Goal: Information Seeking & Learning: Learn about a topic

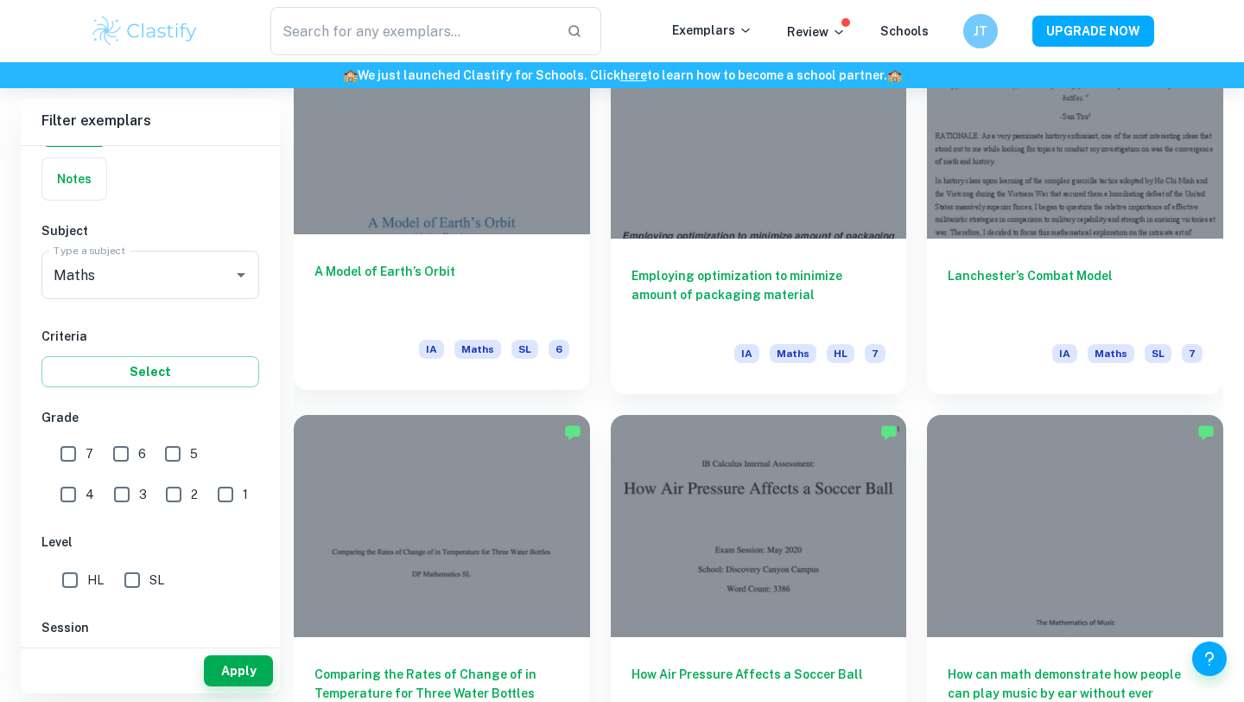
scroll to position [2160, 0]
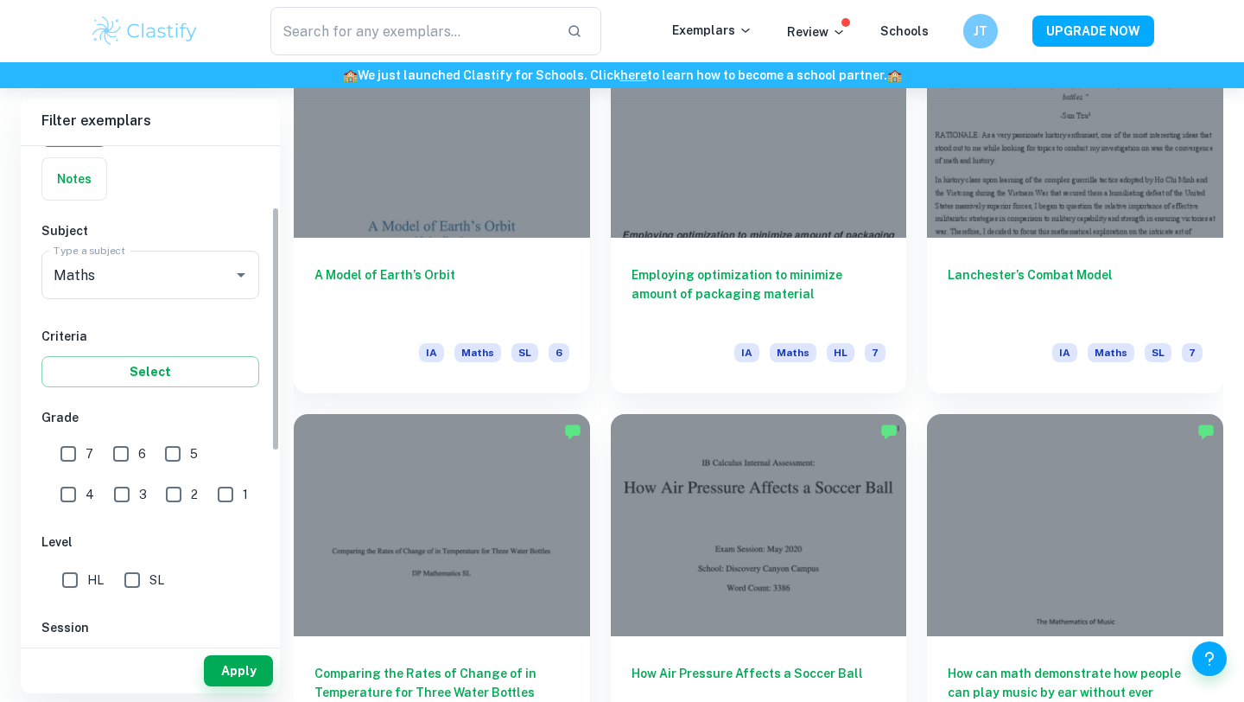
click at [61, 597] on div "IB College Category IA EE TOK Notes Subject Type a subject Maths Type a subject…" at bounding box center [150, 521] width 259 height 999
click at [67, 575] on input "HL" at bounding box center [70, 580] width 35 height 35
checkbox input "true"
click at [151, 273] on input "Maths" at bounding box center [126, 274] width 154 height 33
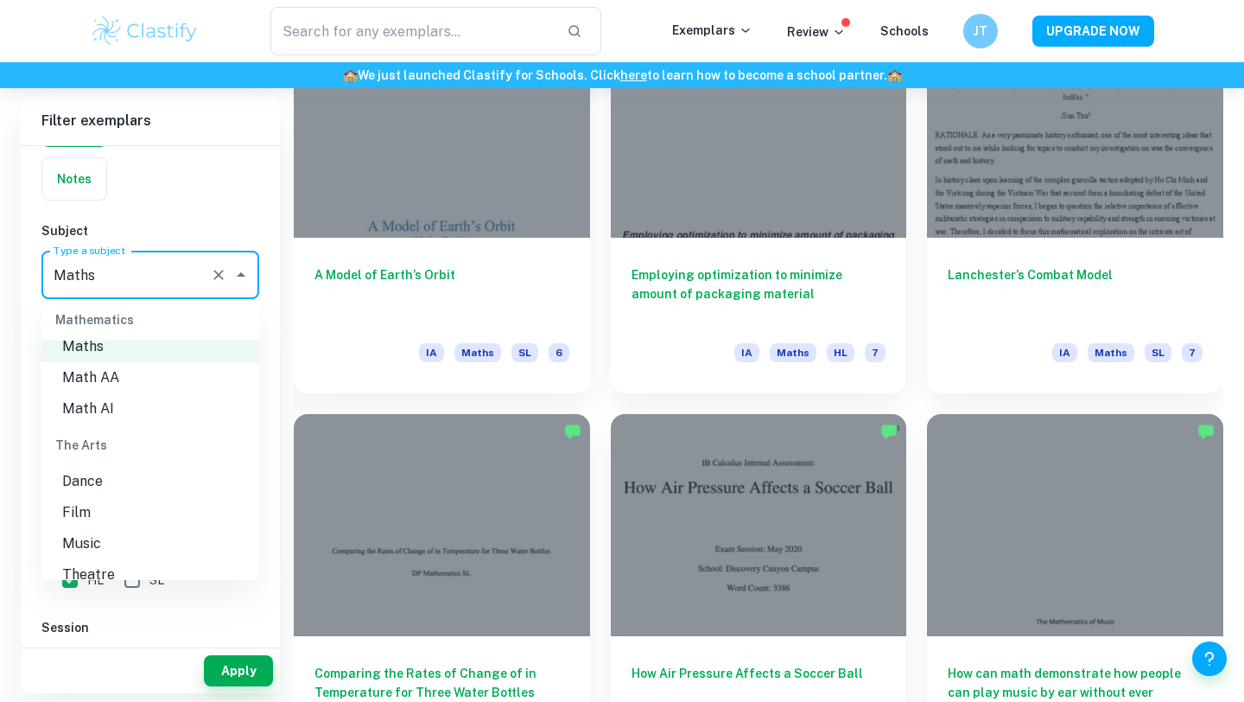
scroll to position [2318, 0]
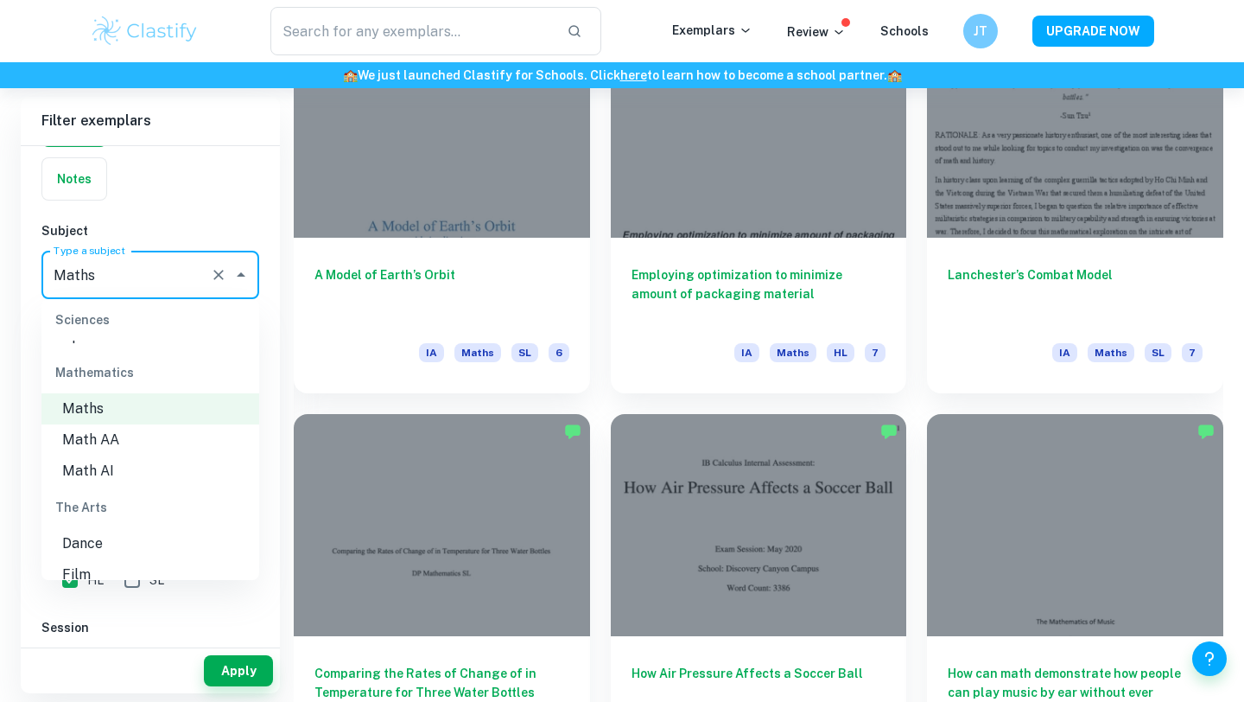
click at [101, 424] on li "Math AA" at bounding box center [150, 439] width 218 height 31
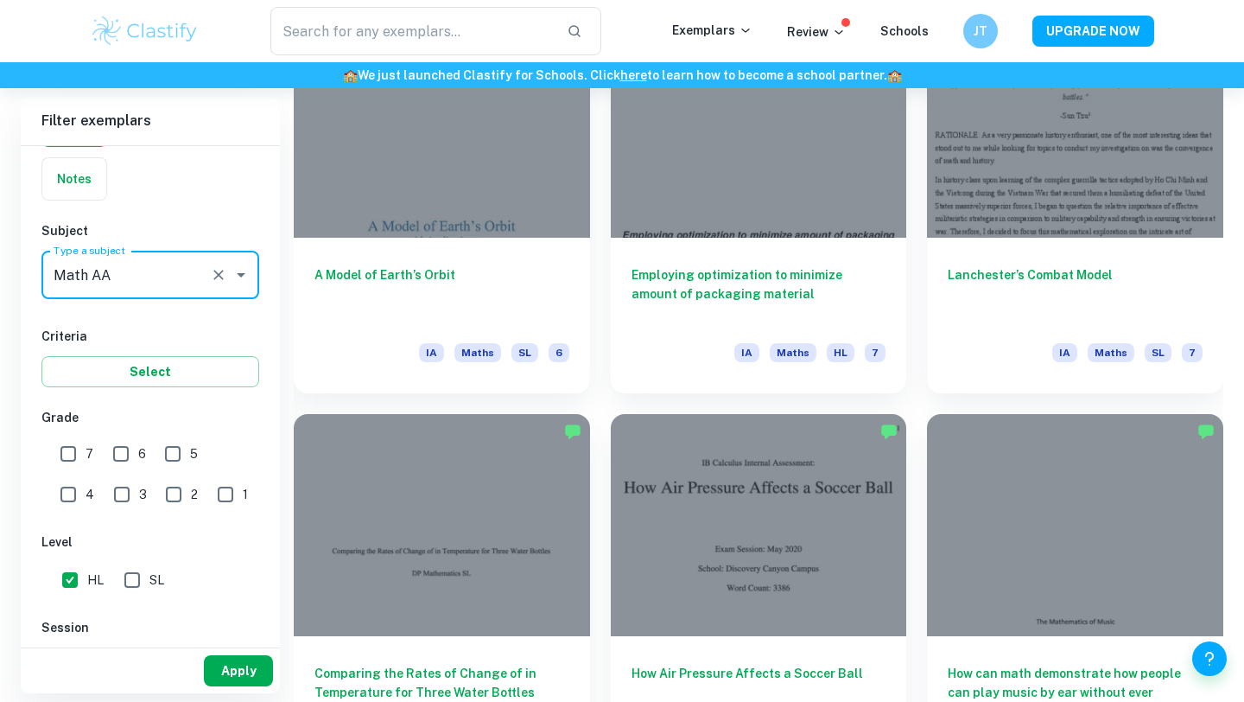
click at [252, 677] on button "Apply" at bounding box center [238, 670] width 69 height 31
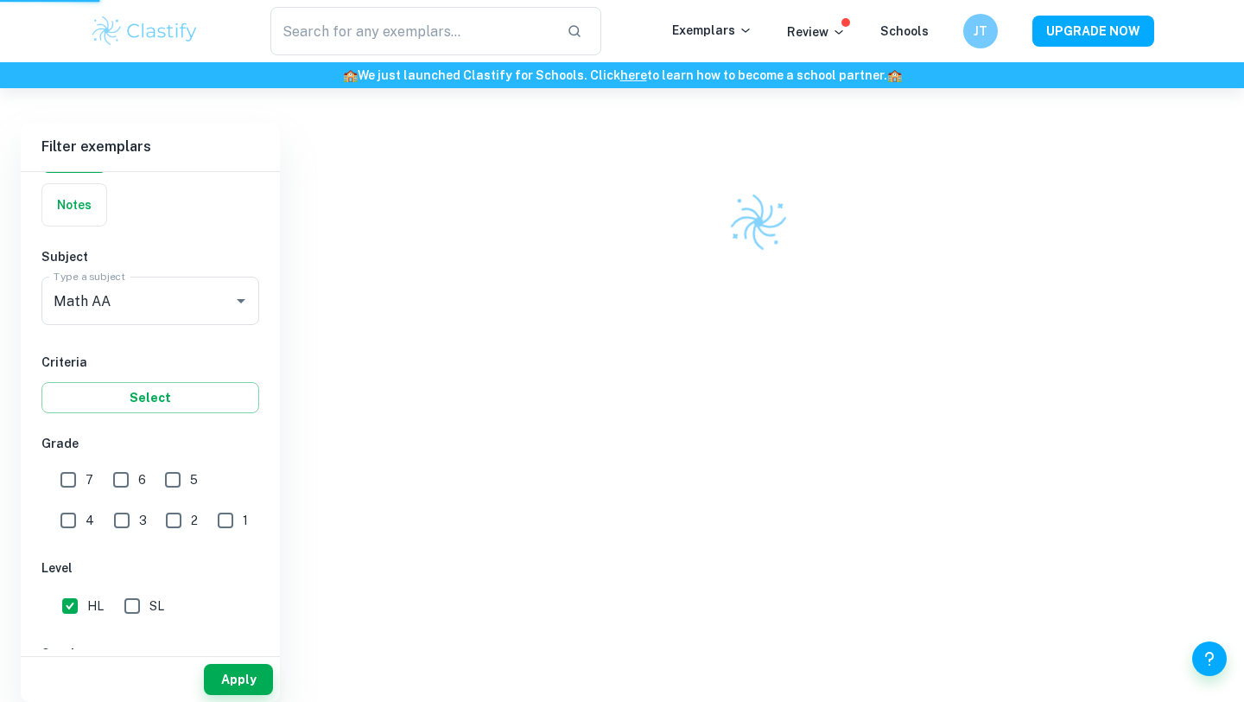
scroll to position [416, 0]
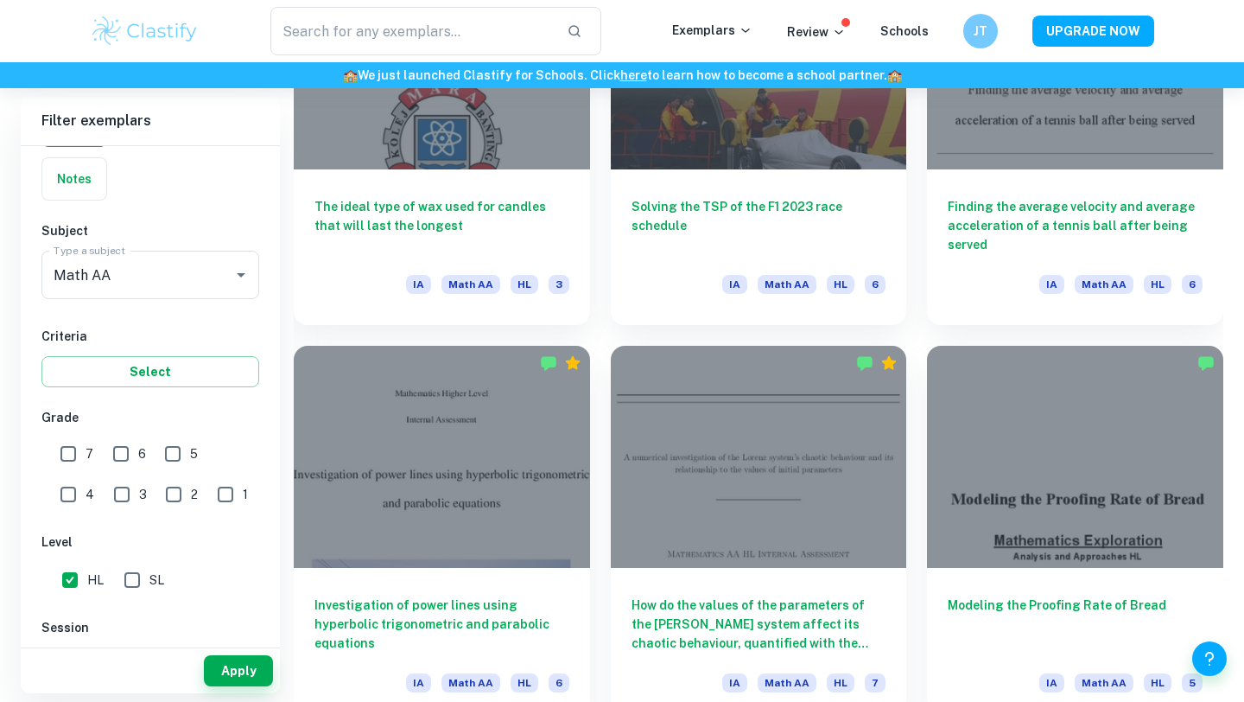
scroll to position [5848, 0]
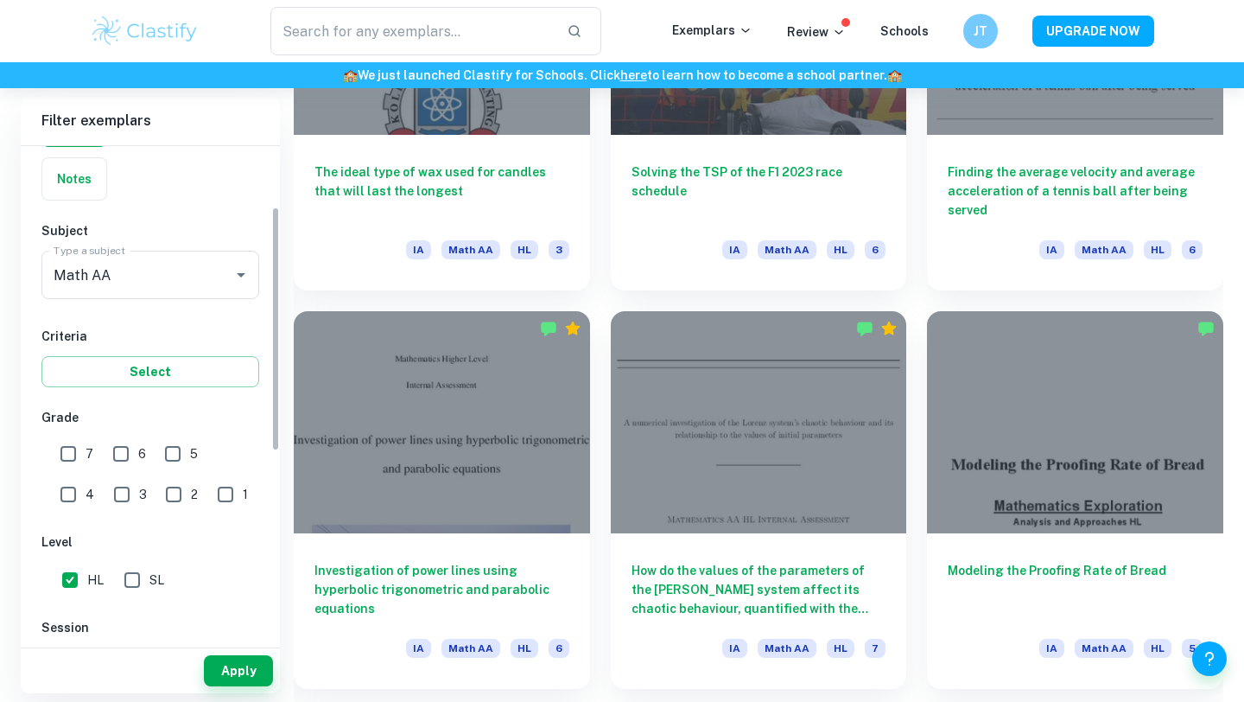
click at [77, 449] on input "7" at bounding box center [68, 453] width 35 height 35
checkbox input "true"
click at [211, 671] on button "Apply" at bounding box center [238, 670] width 69 height 31
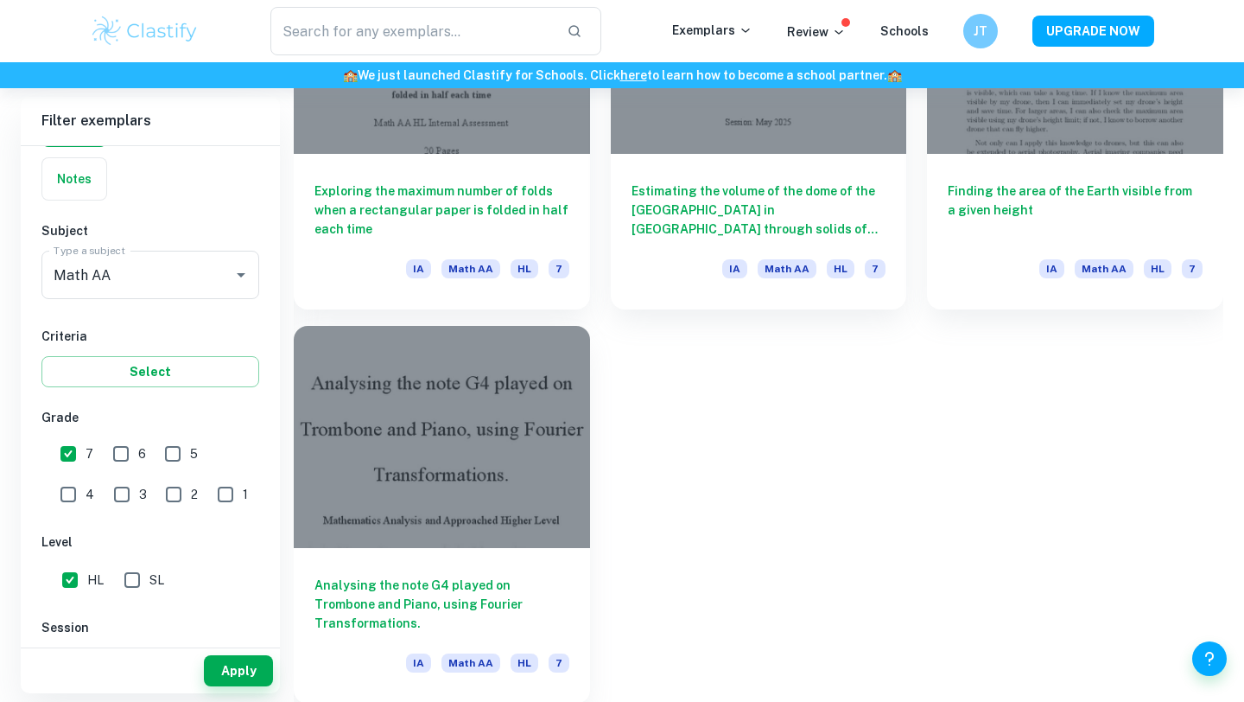
scroll to position [3843, 0]
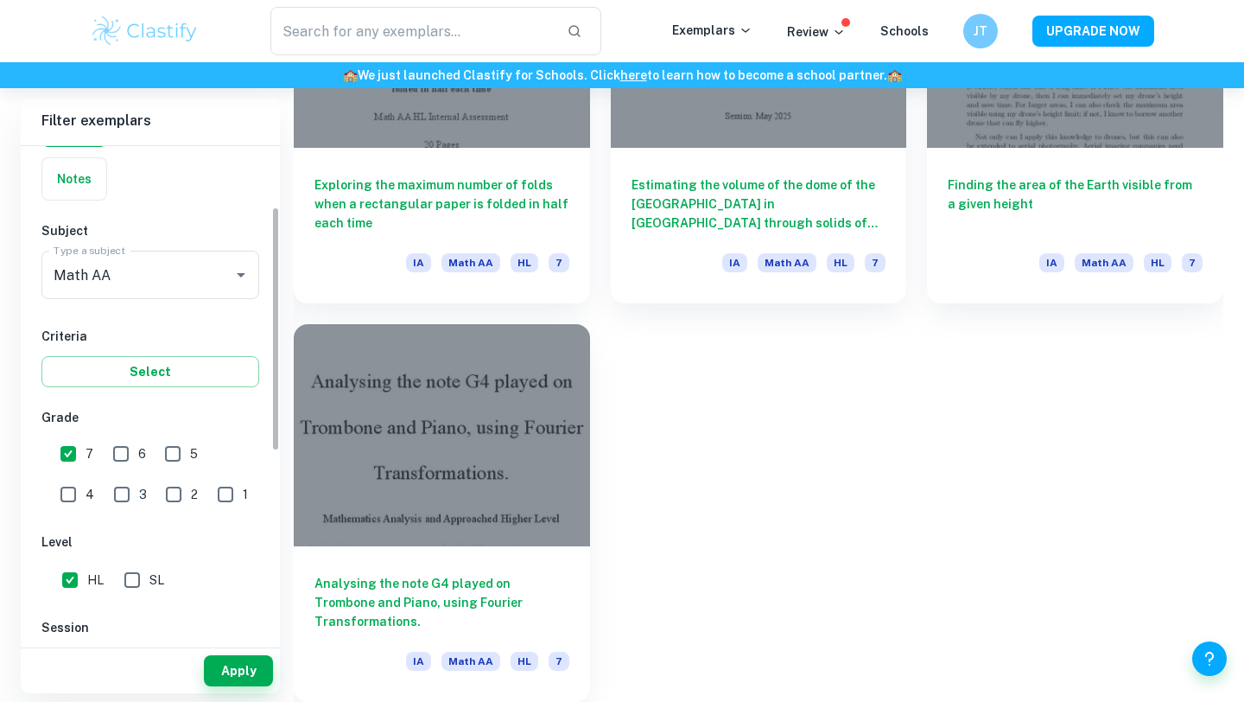
click at [123, 464] on input "6" at bounding box center [121, 453] width 35 height 35
checkbox input "true"
click at [250, 669] on button "Apply" at bounding box center [238, 670] width 69 height 31
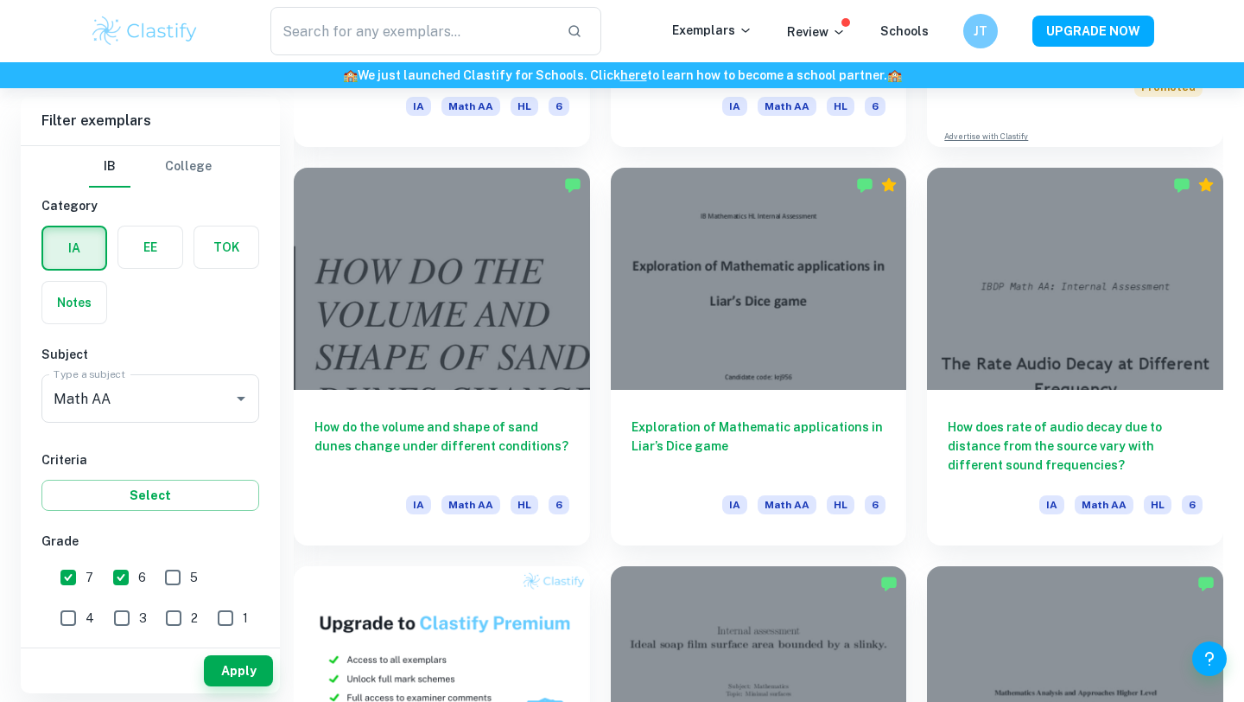
scroll to position [812, 0]
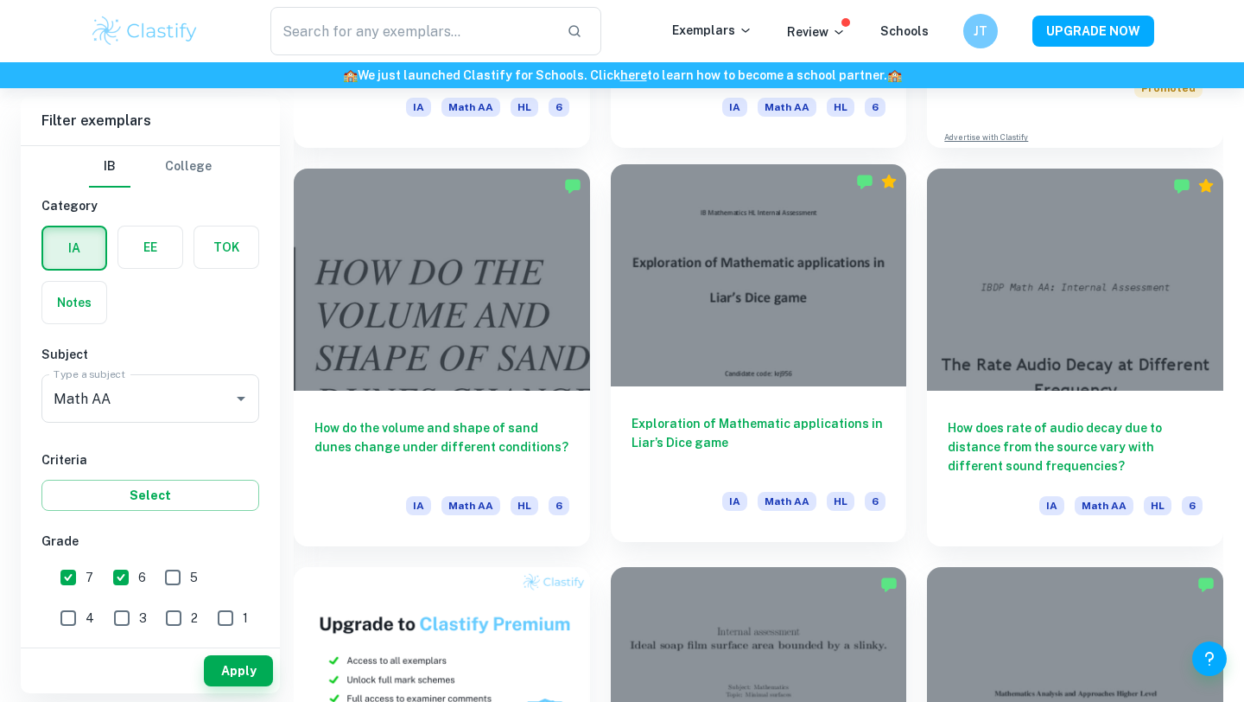
click at [787, 364] on div at bounding box center [759, 275] width 296 height 222
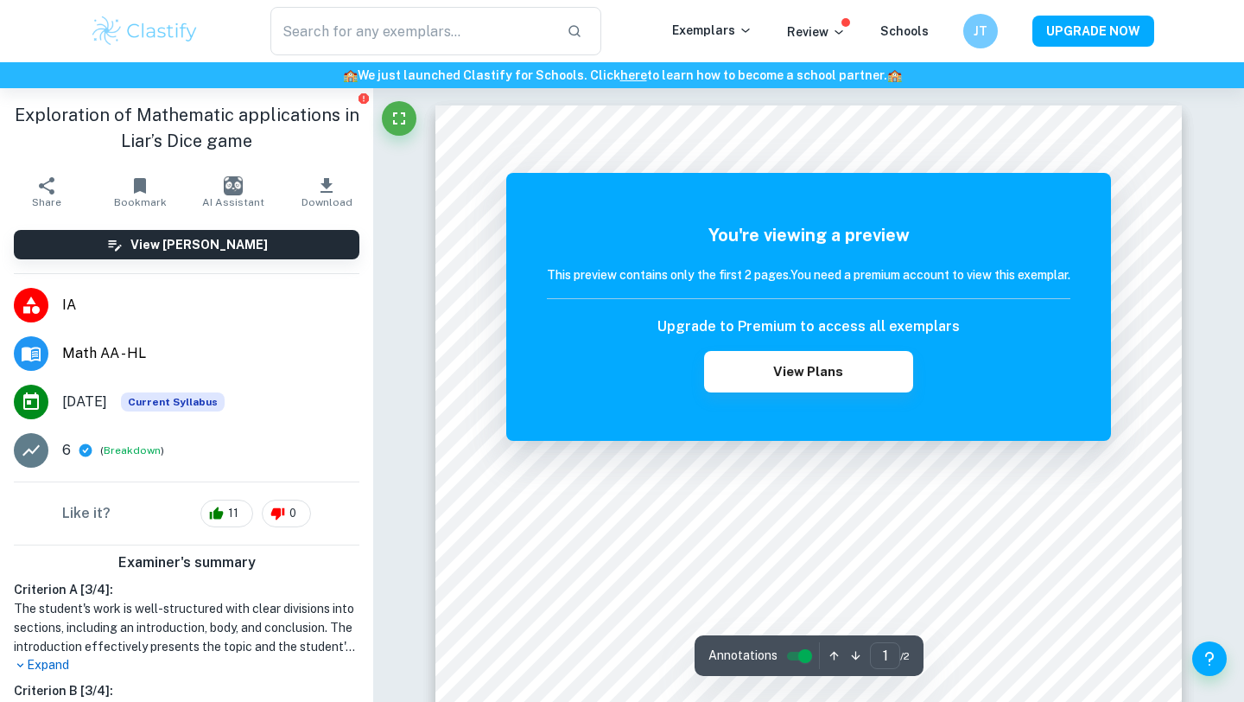
click at [1108, 231] on div "You're viewing a preview This preview contains only the first 2 pages. You need…" at bounding box center [808, 307] width 605 height 268
click at [769, 374] on button "View Plans" at bounding box center [808, 371] width 209 height 41
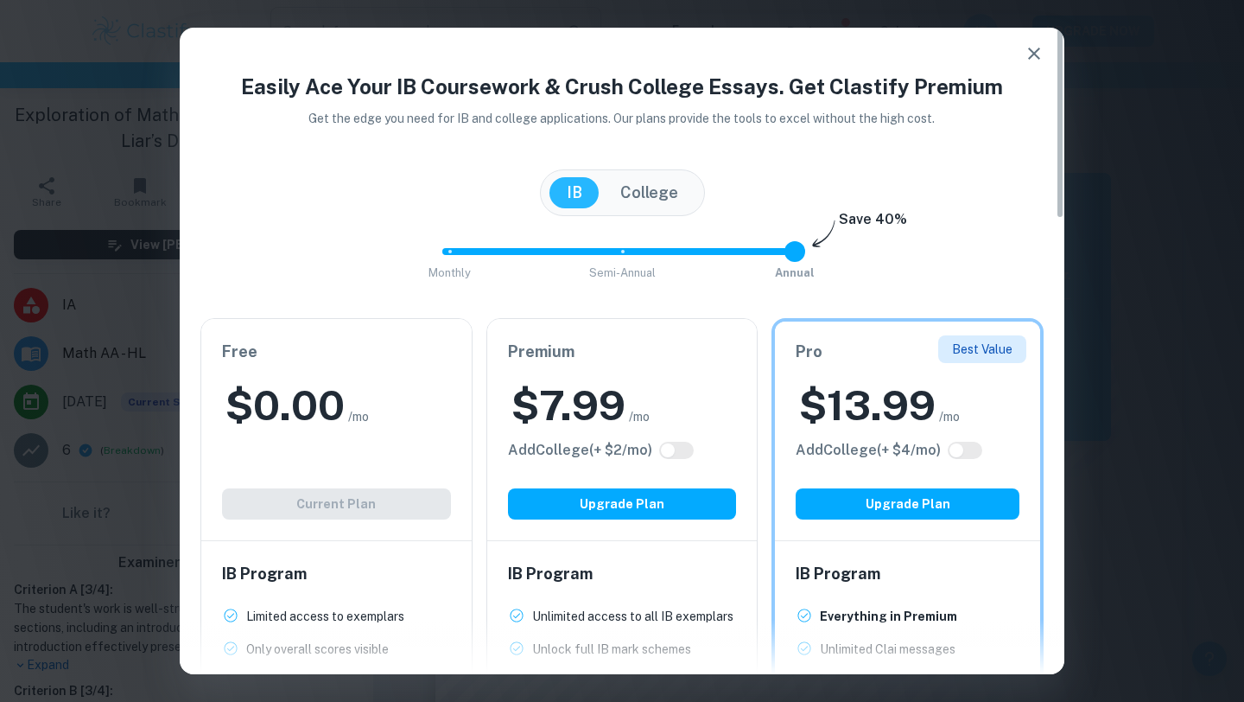
click at [1018, 49] on button "button" at bounding box center [1034, 53] width 35 height 35
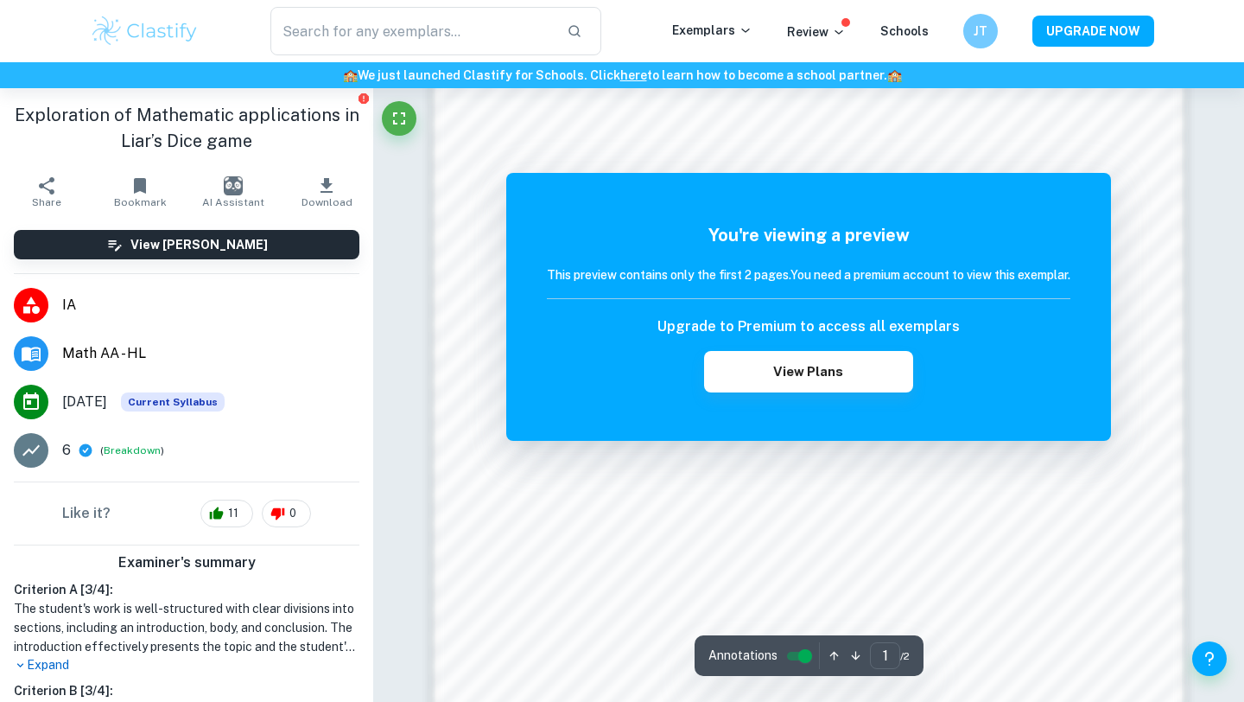
scroll to position [1118, 0]
click at [931, 234] on h5 "You're viewing a preview" at bounding box center [809, 235] width 524 height 26
click at [401, 113] on icon "Fullscreen" at bounding box center [399, 118] width 12 height 12
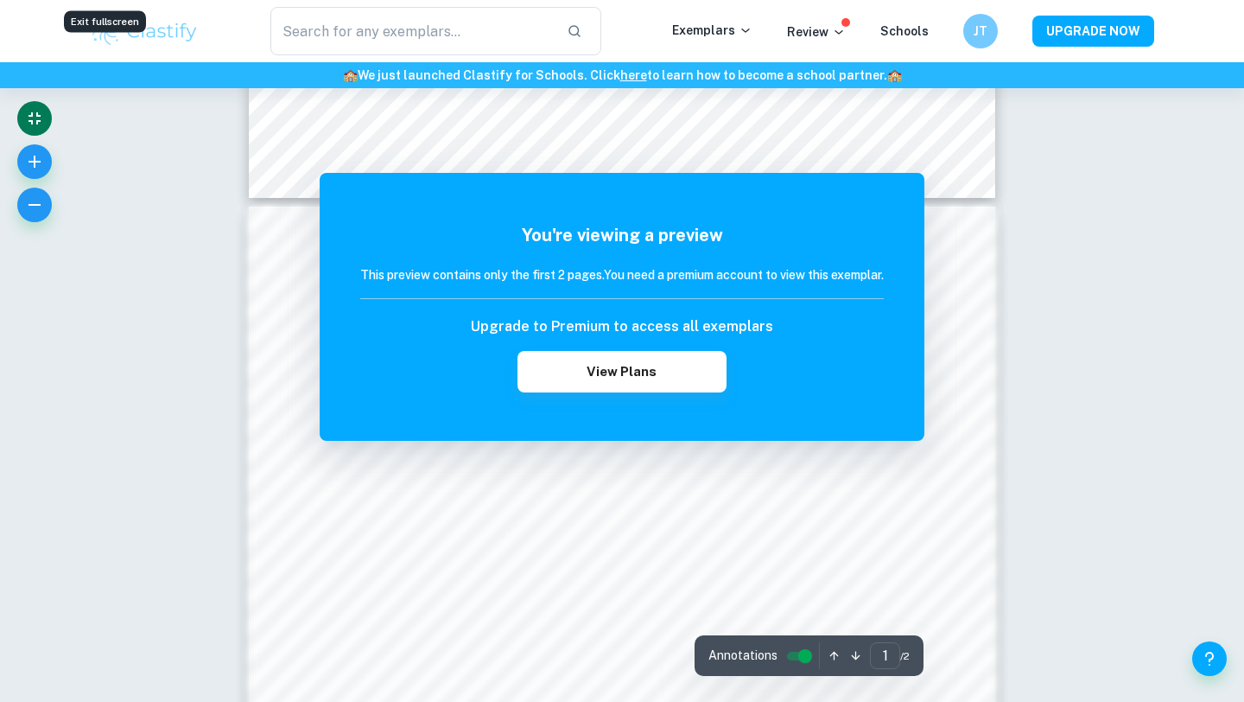
scroll to position [776, 0]
click at [35, 119] on icon "Exit fullscreen" at bounding box center [34, 118] width 21 height 21
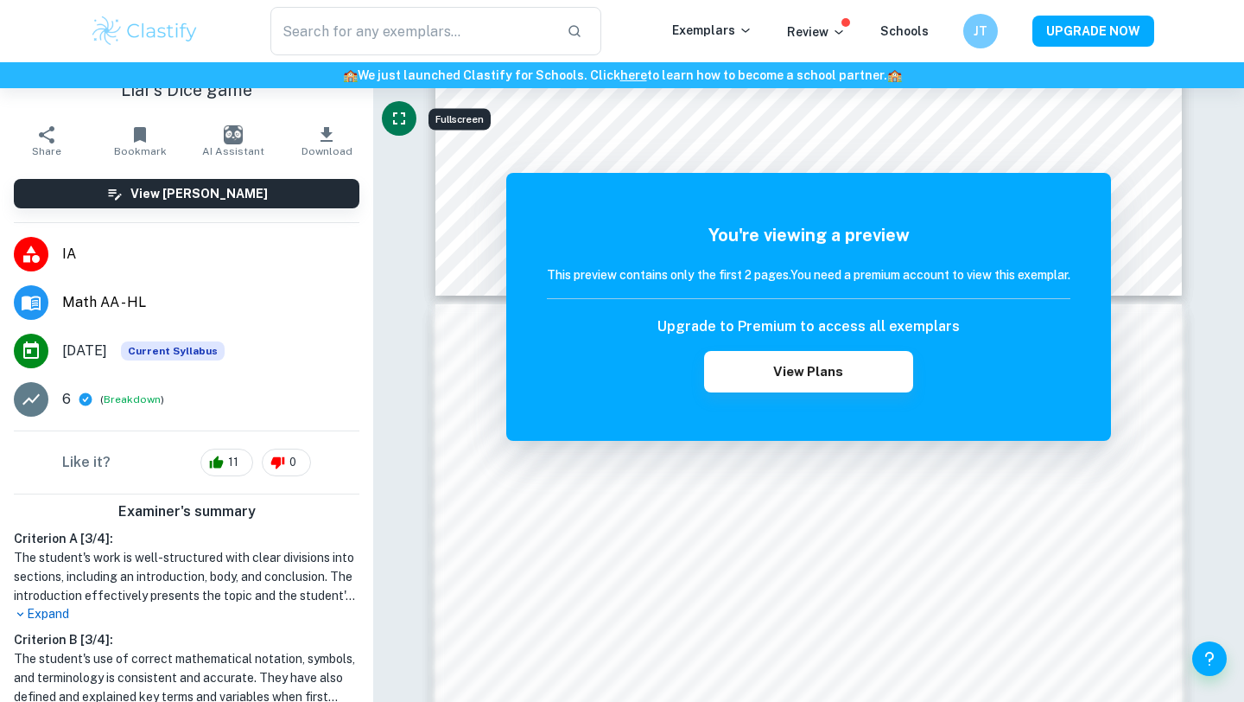
scroll to position [0, 0]
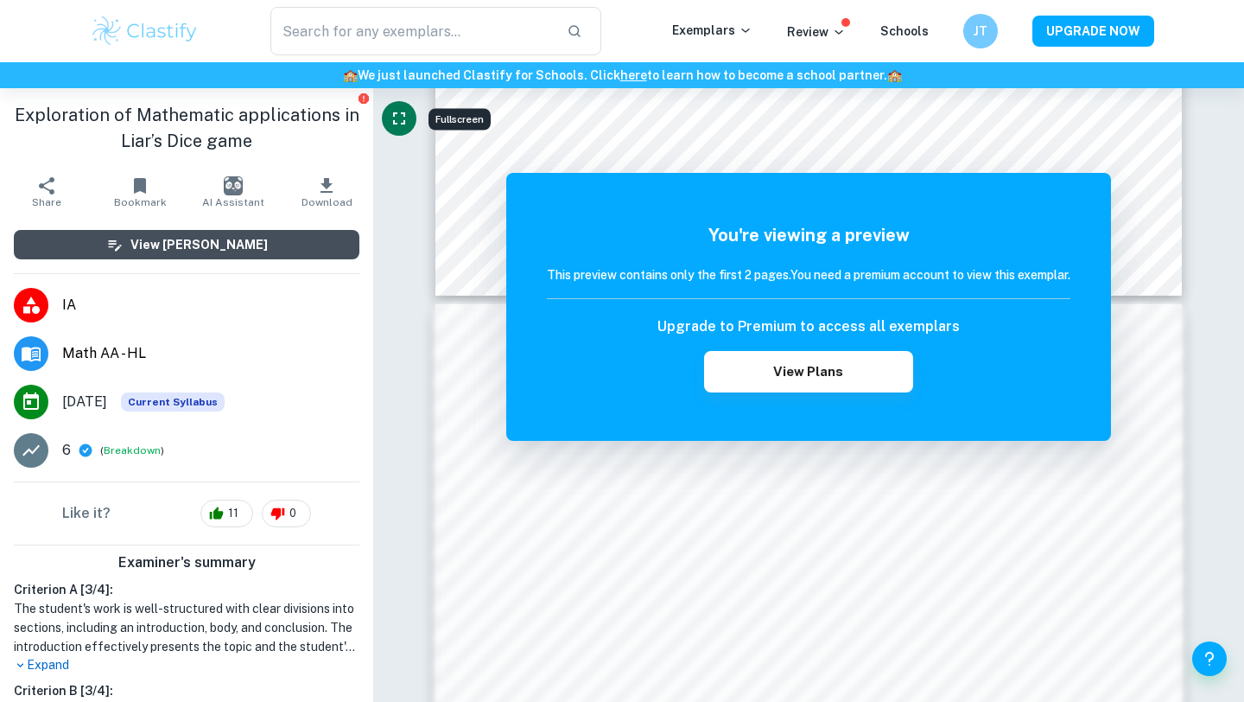
click at [221, 247] on h6 "View [PERSON_NAME]" at bounding box center [198, 244] width 137 height 19
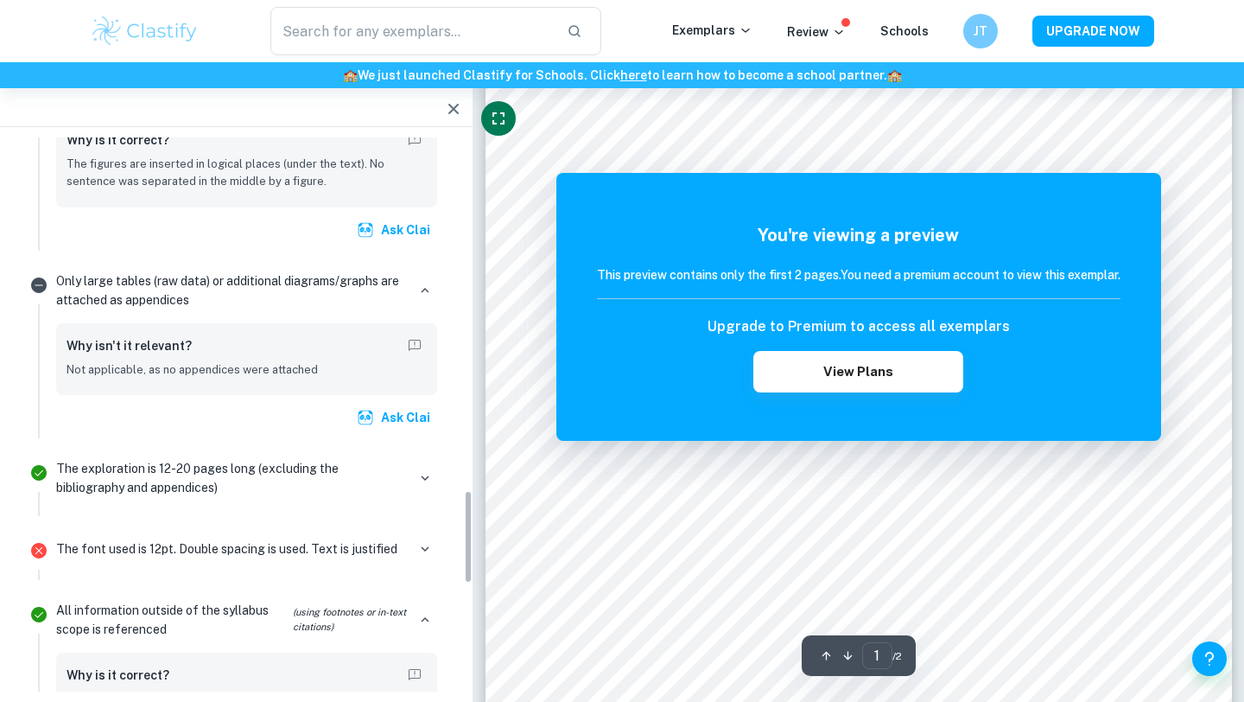
scroll to position [2084, 0]
click at [297, 547] on p "The font used is 12pt. Double spacing is used. Text is justified" at bounding box center [226, 547] width 341 height 19
click at [431, 550] on icon "button" at bounding box center [425, 548] width 16 height 16
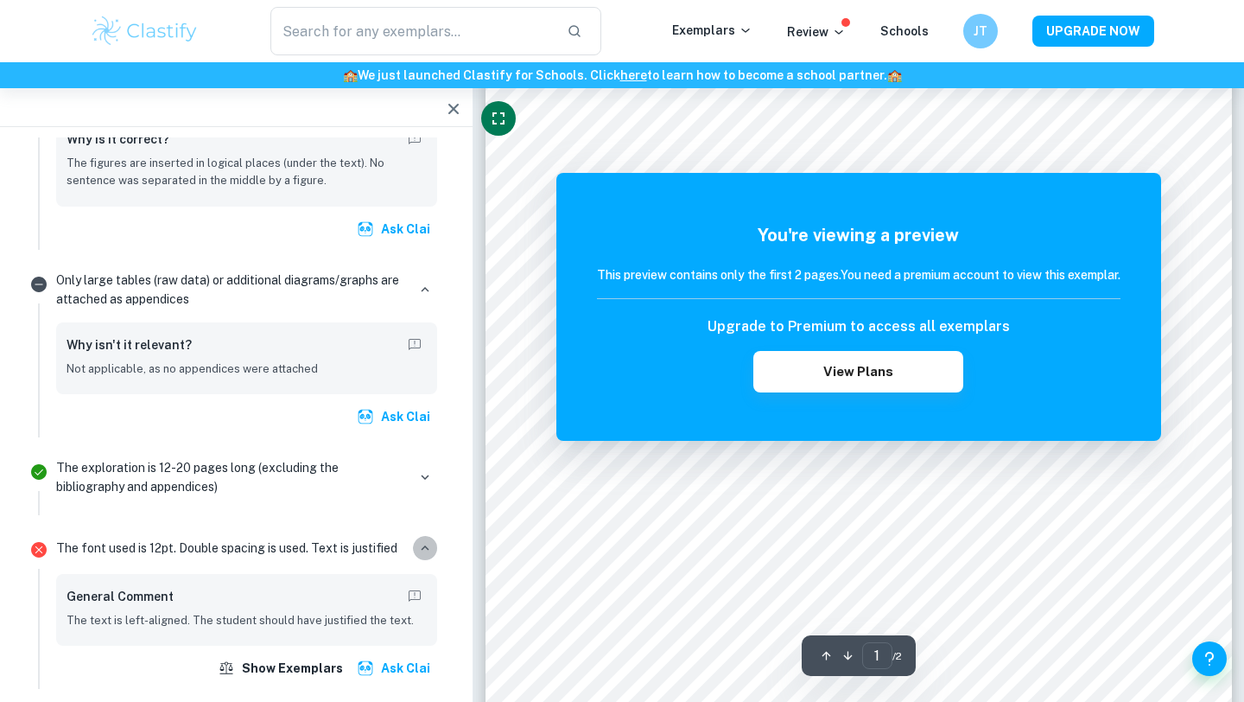
click at [431, 550] on icon "button" at bounding box center [425, 548] width 16 height 16
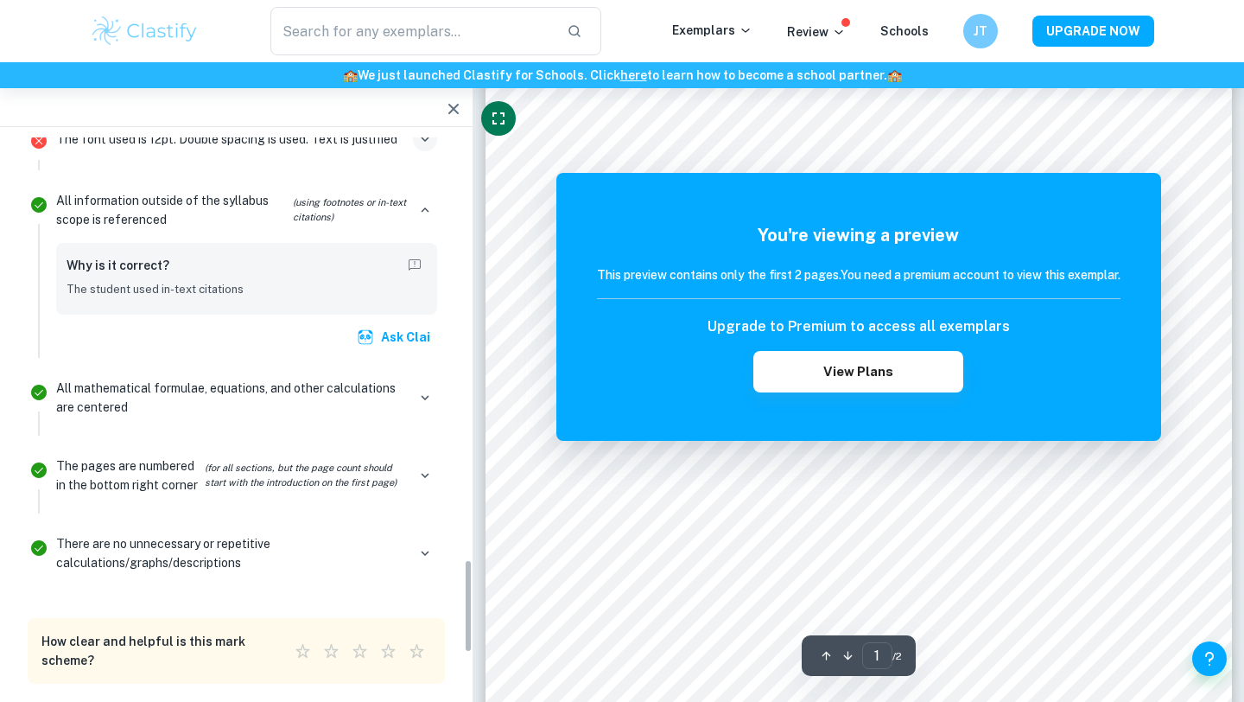
scroll to position [2718, 0]
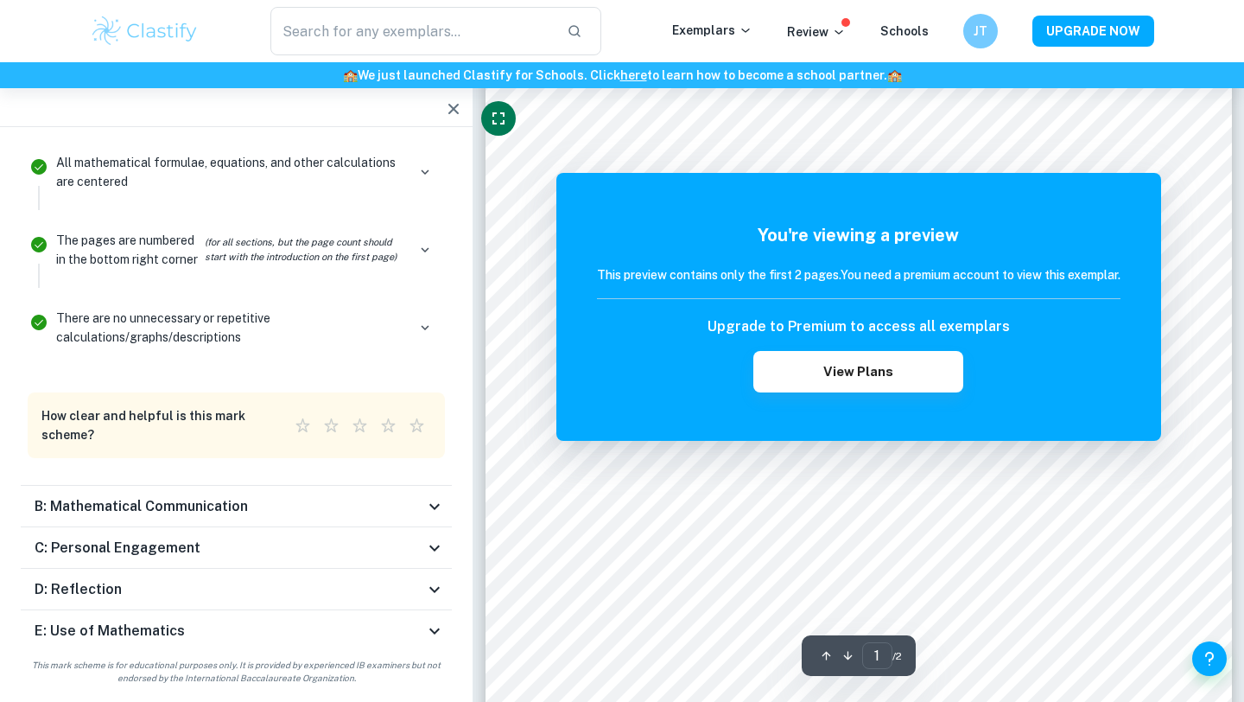
click at [425, 505] on icon at bounding box center [434, 506] width 21 height 21
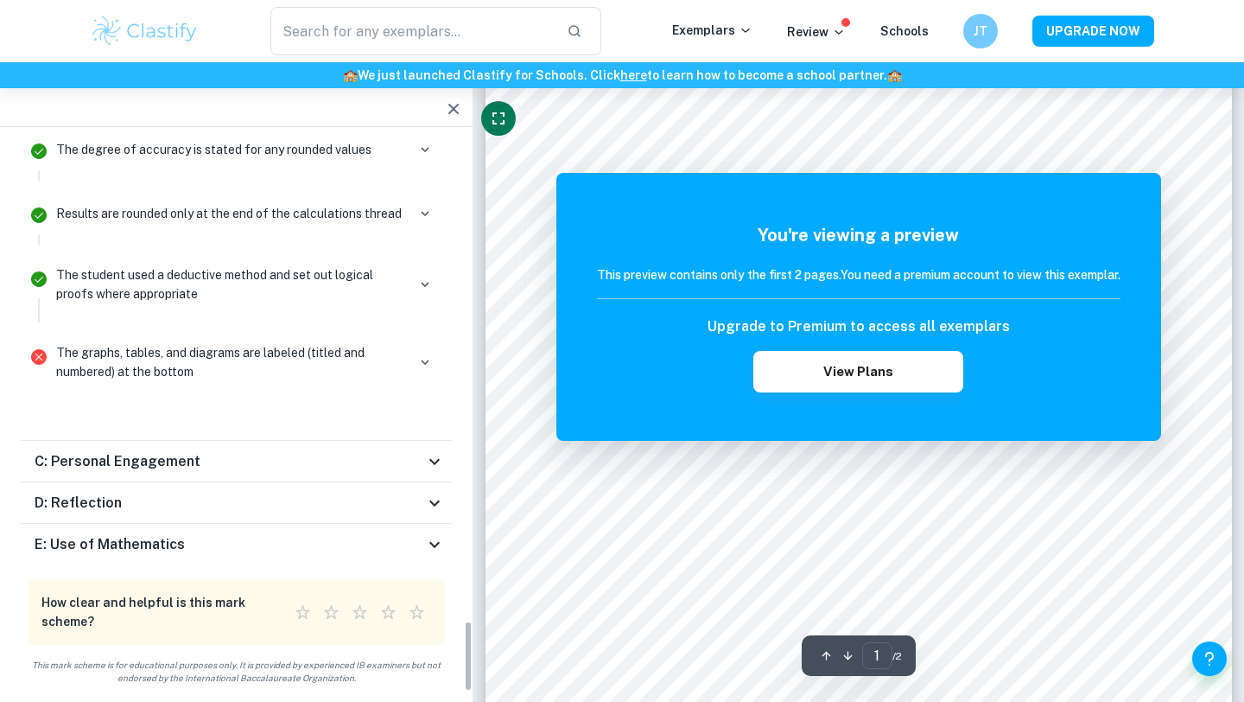
scroll to position [132, 0]
click at [427, 443] on div "C: Personal Engagement" at bounding box center [236, 461] width 431 height 41
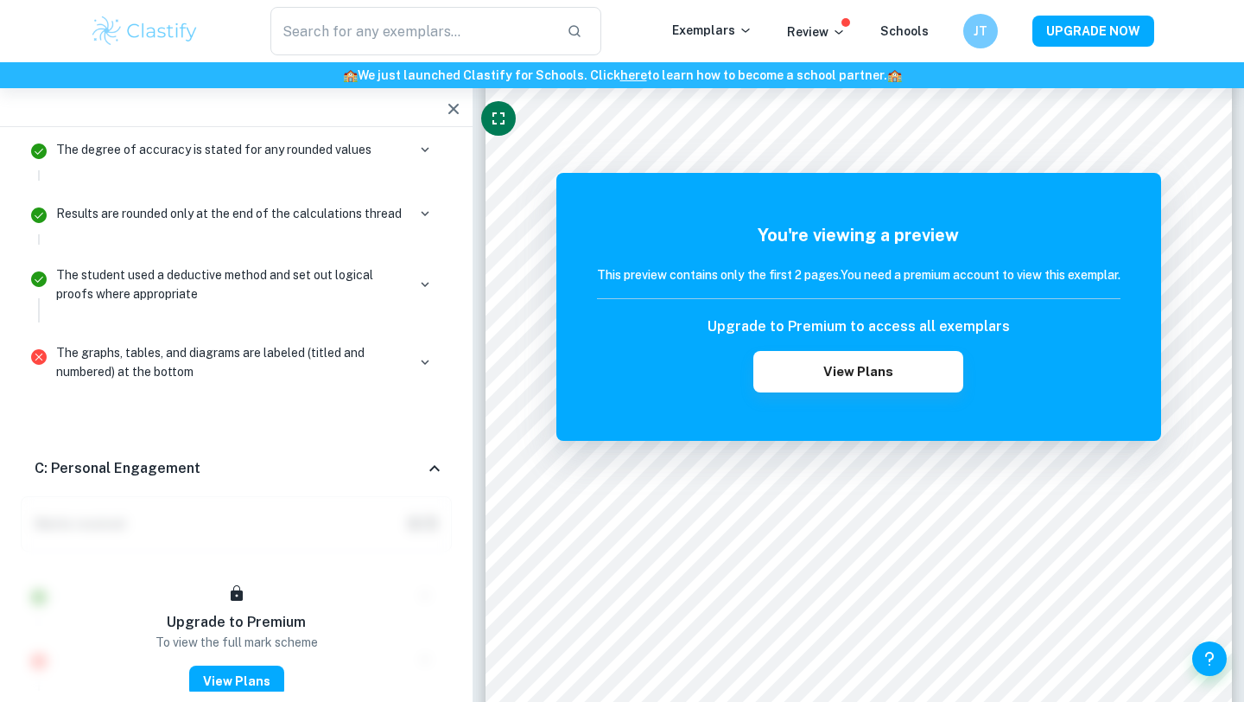
scroll to position [4199, 0]
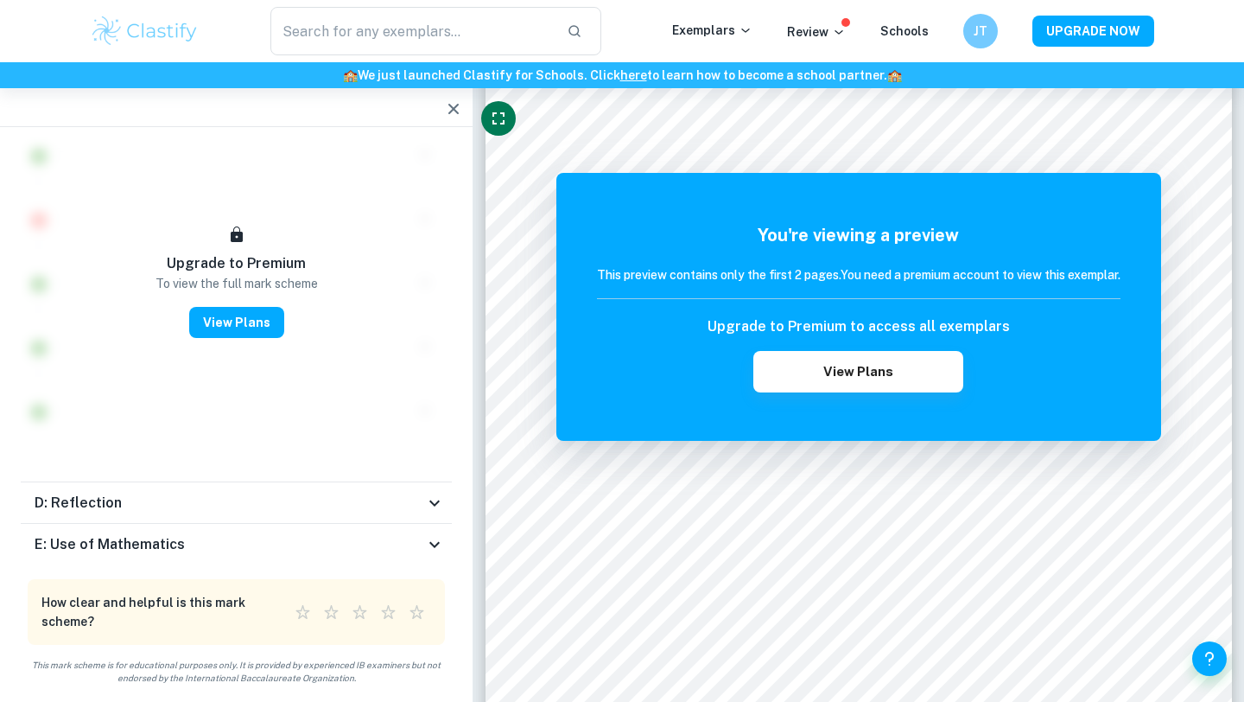
click at [423, 501] on div "D: Reflection" at bounding box center [230, 503] width 390 height 21
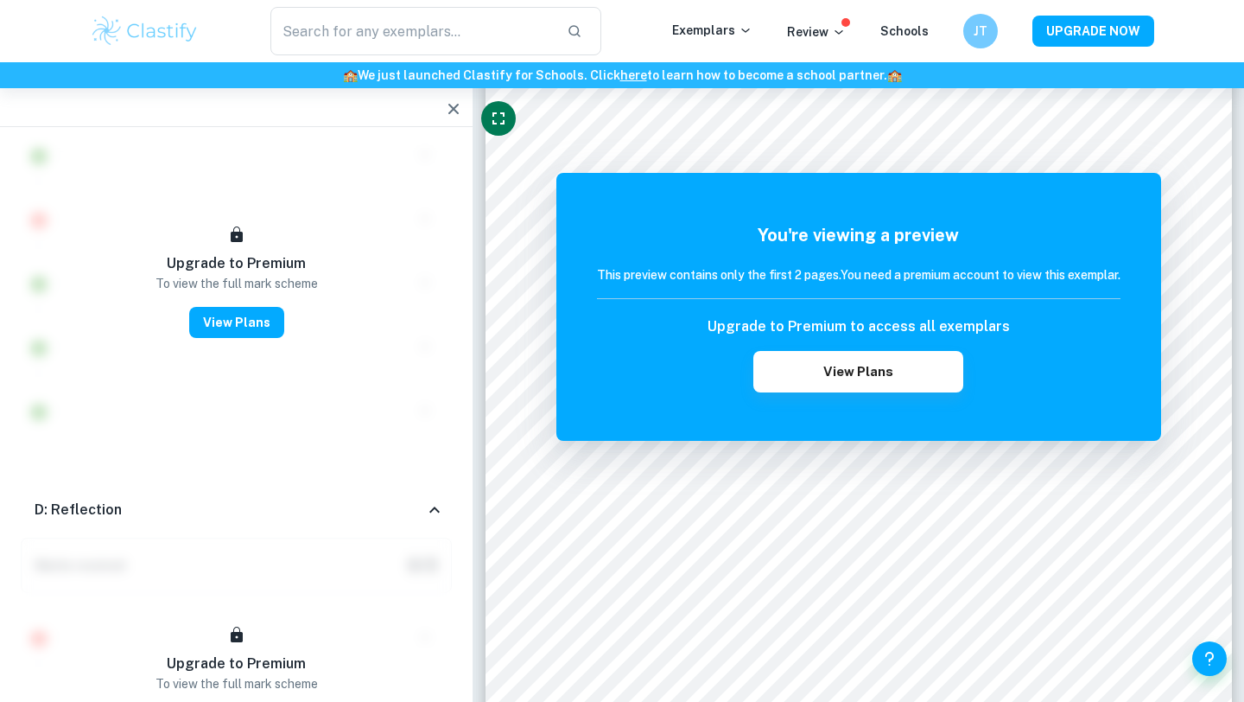
scroll to position [4896, 0]
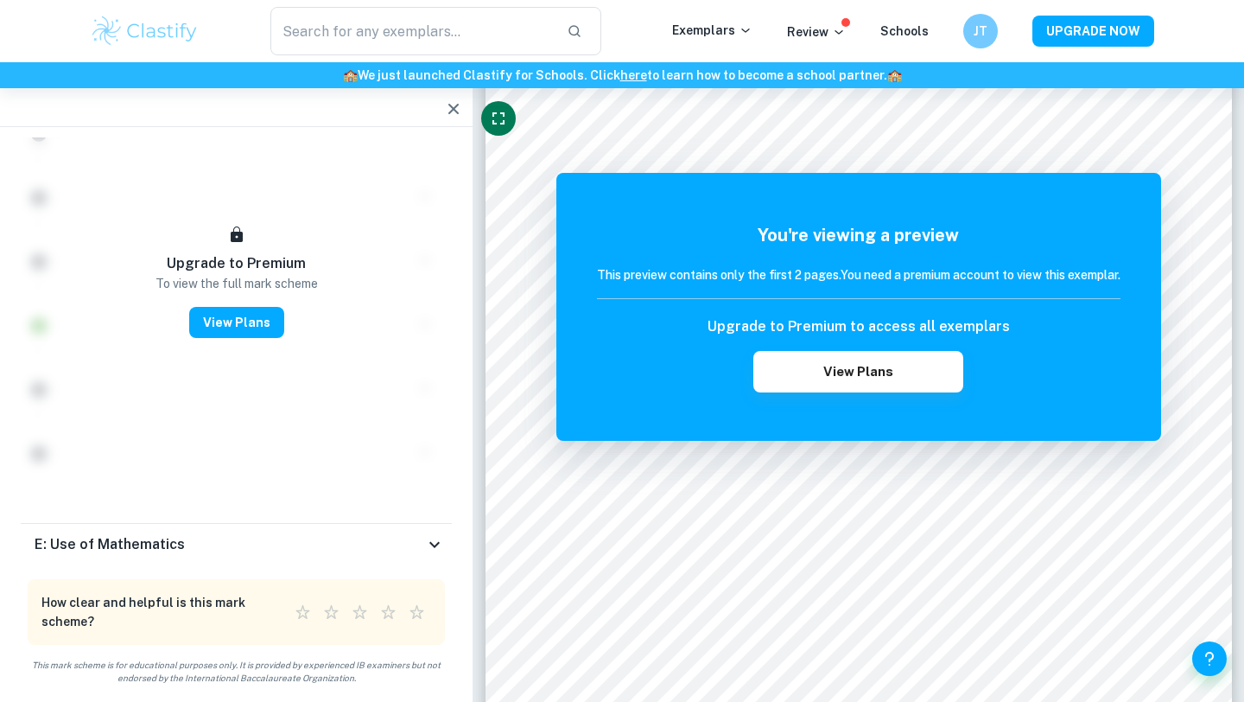
click at [415, 525] on div "E: Use of Mathematics" at bounding box center [236, 544] width 431 height 41
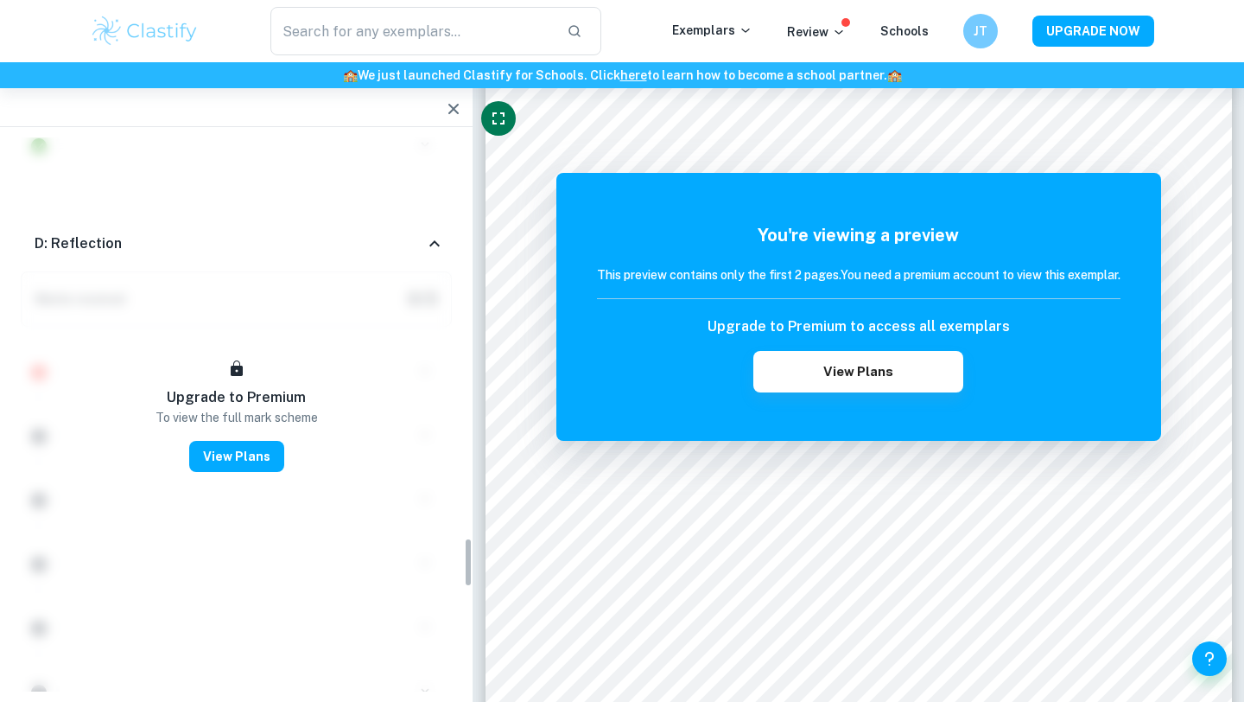
scroll to position [4428, 0]
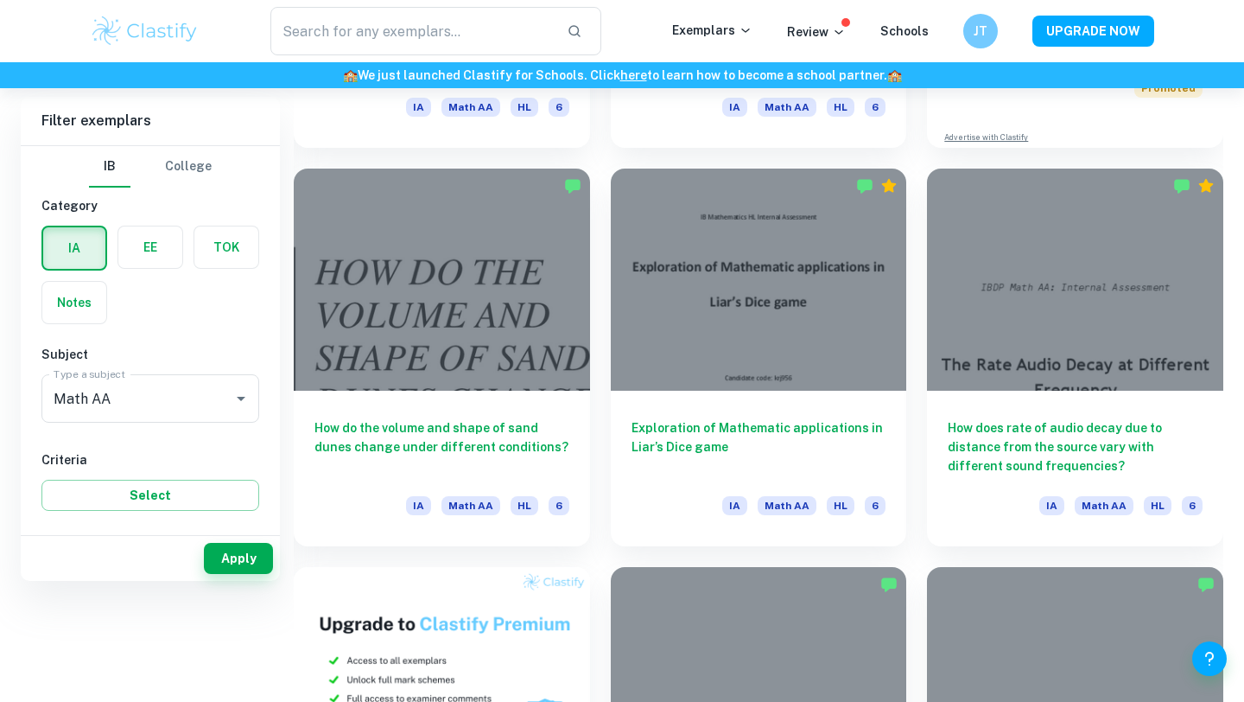
scroll to position [373, 0]
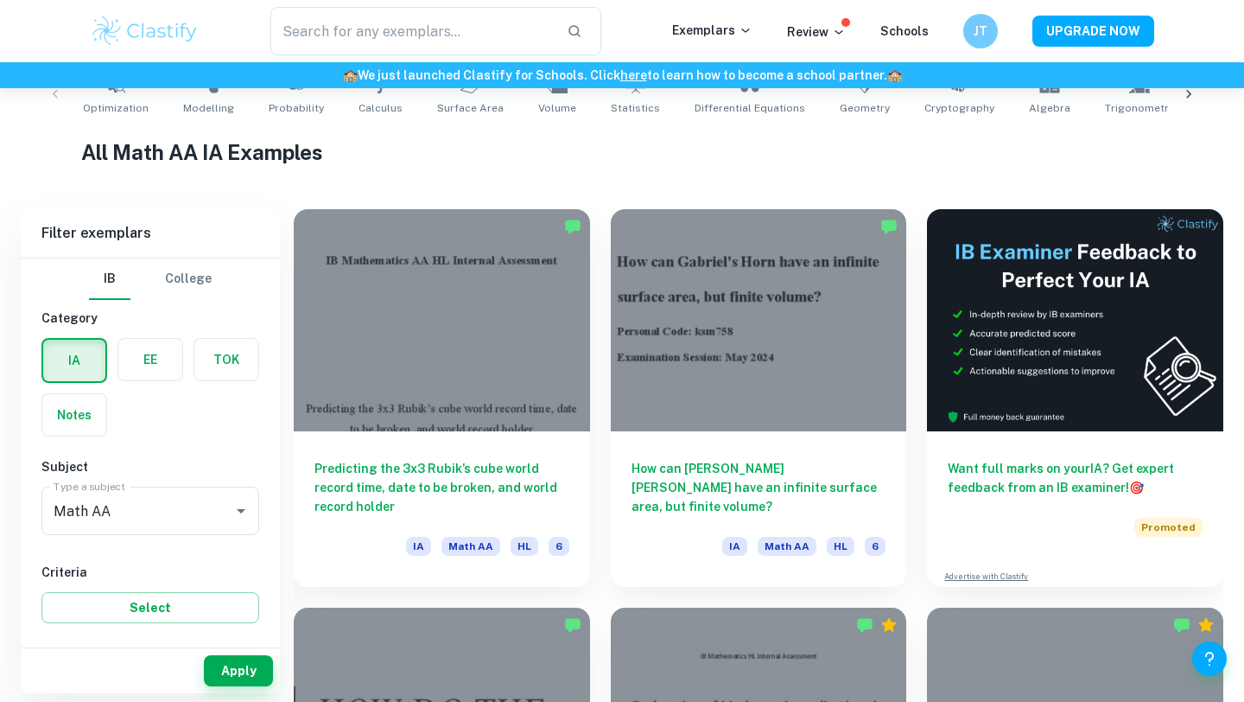
type input "Maths"
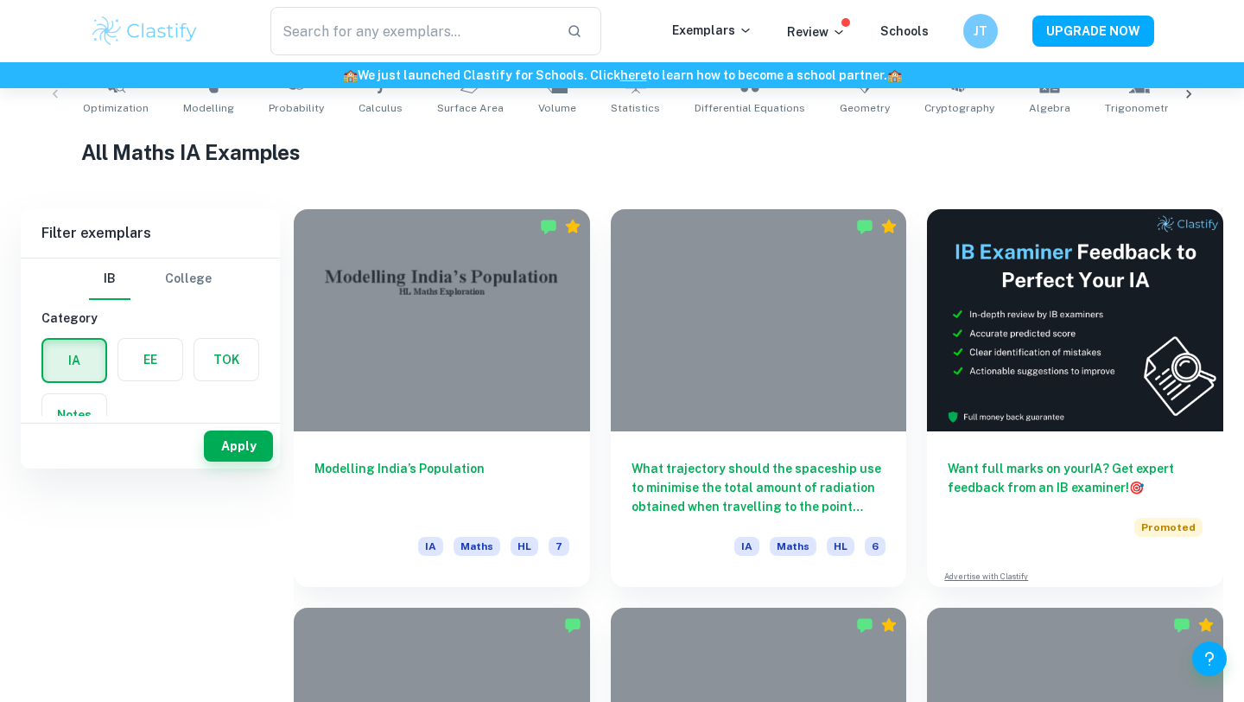
scroll to position [0, 0]
